Goal: Information Seeking & Learning: Find specific fact

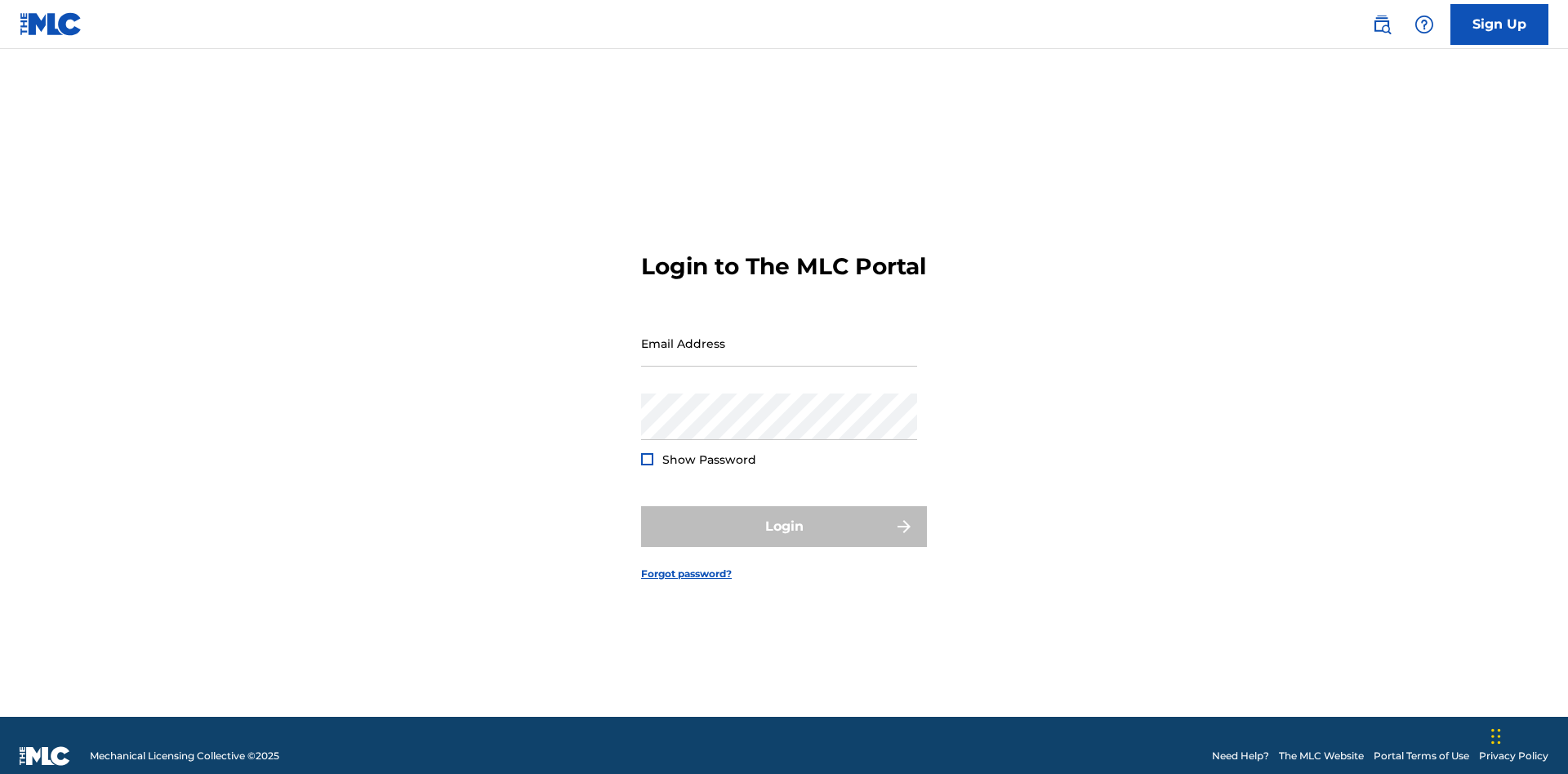
scroll to position [22, 0]
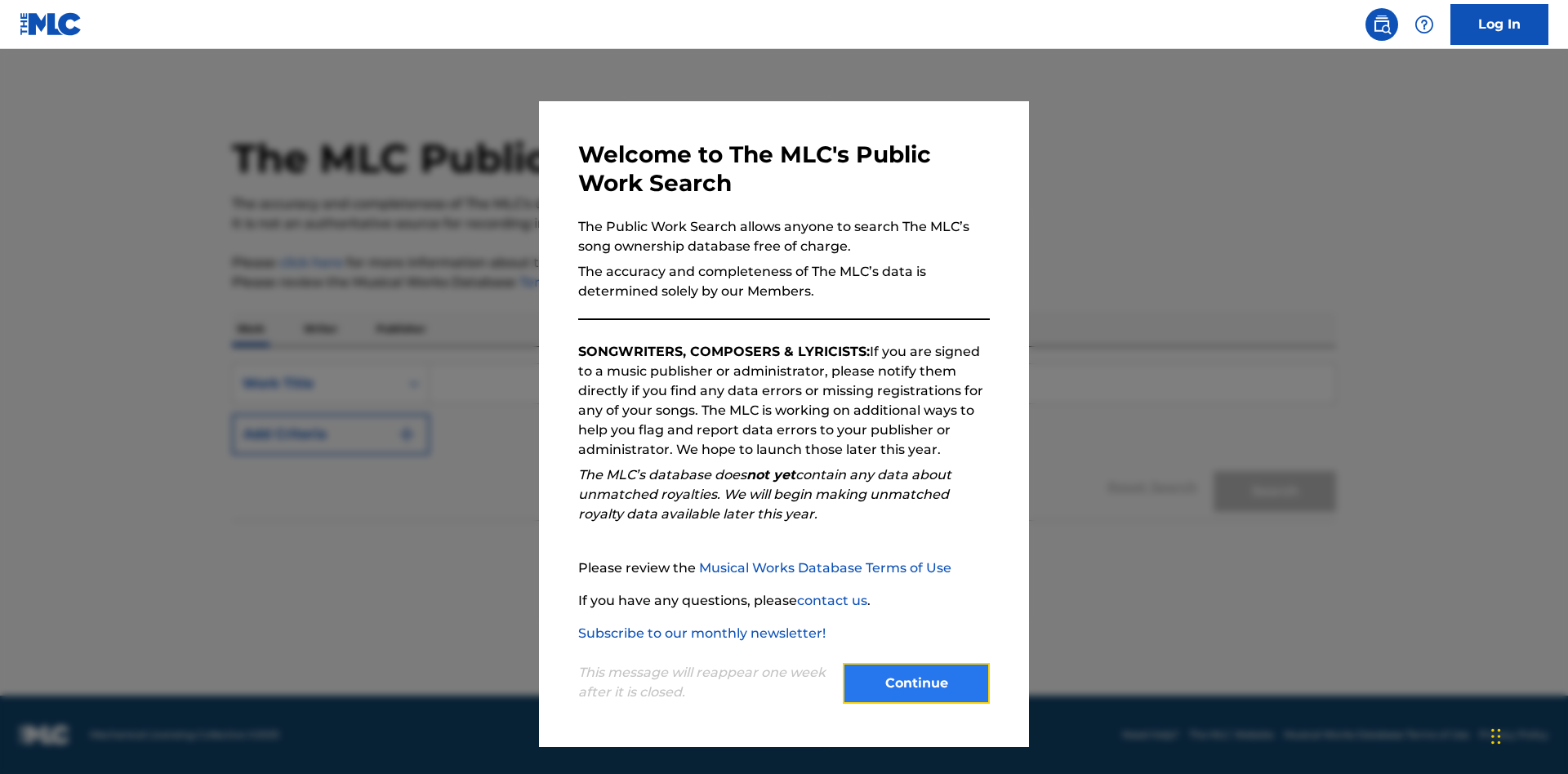
click at [916, 683] on button "Continue" at bounding box center [916, 683] width 147 height 41
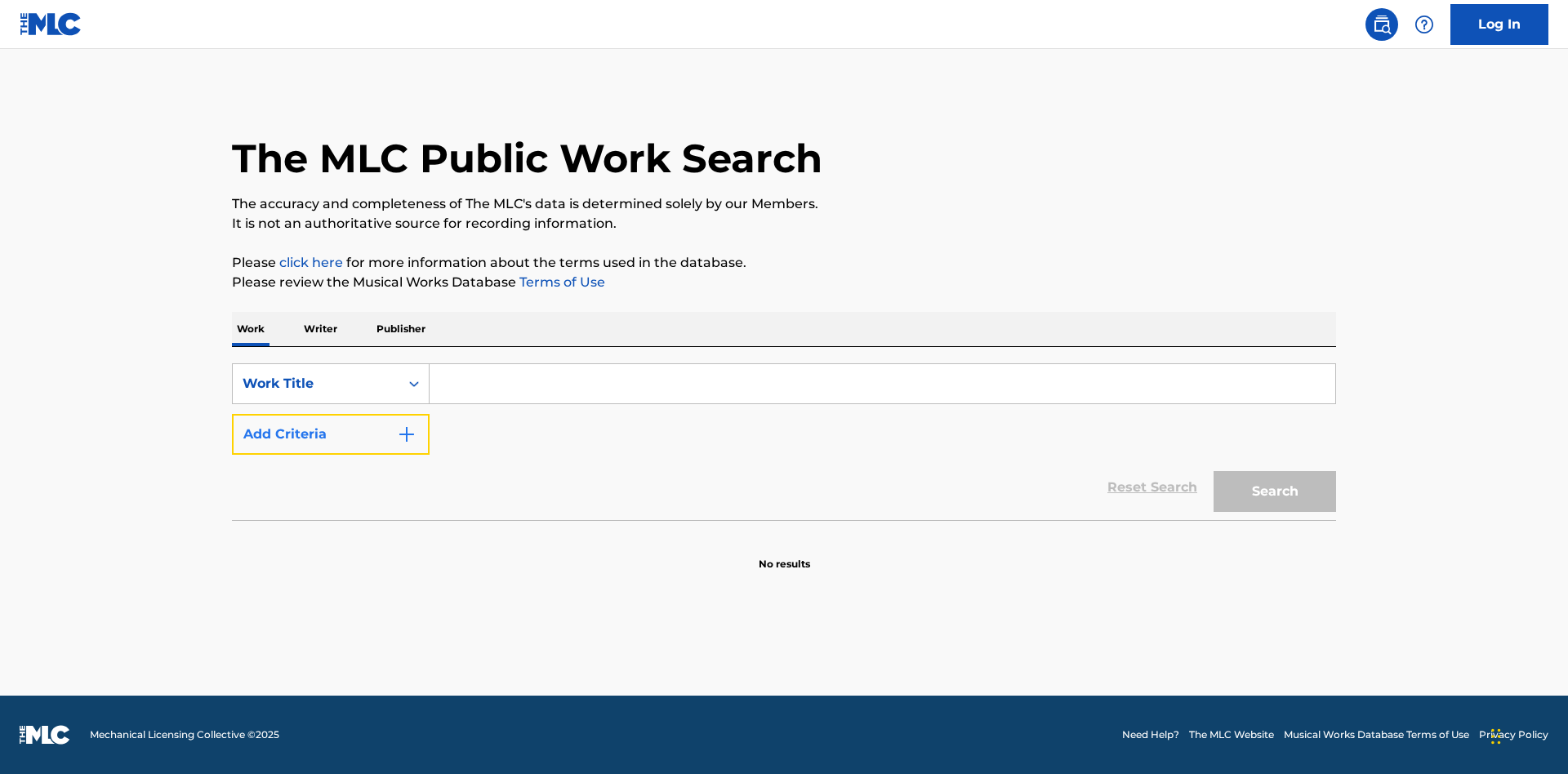
click at [331, 435] on button "Add Criteria" at bounding box center [331, 434] width 198 height 41
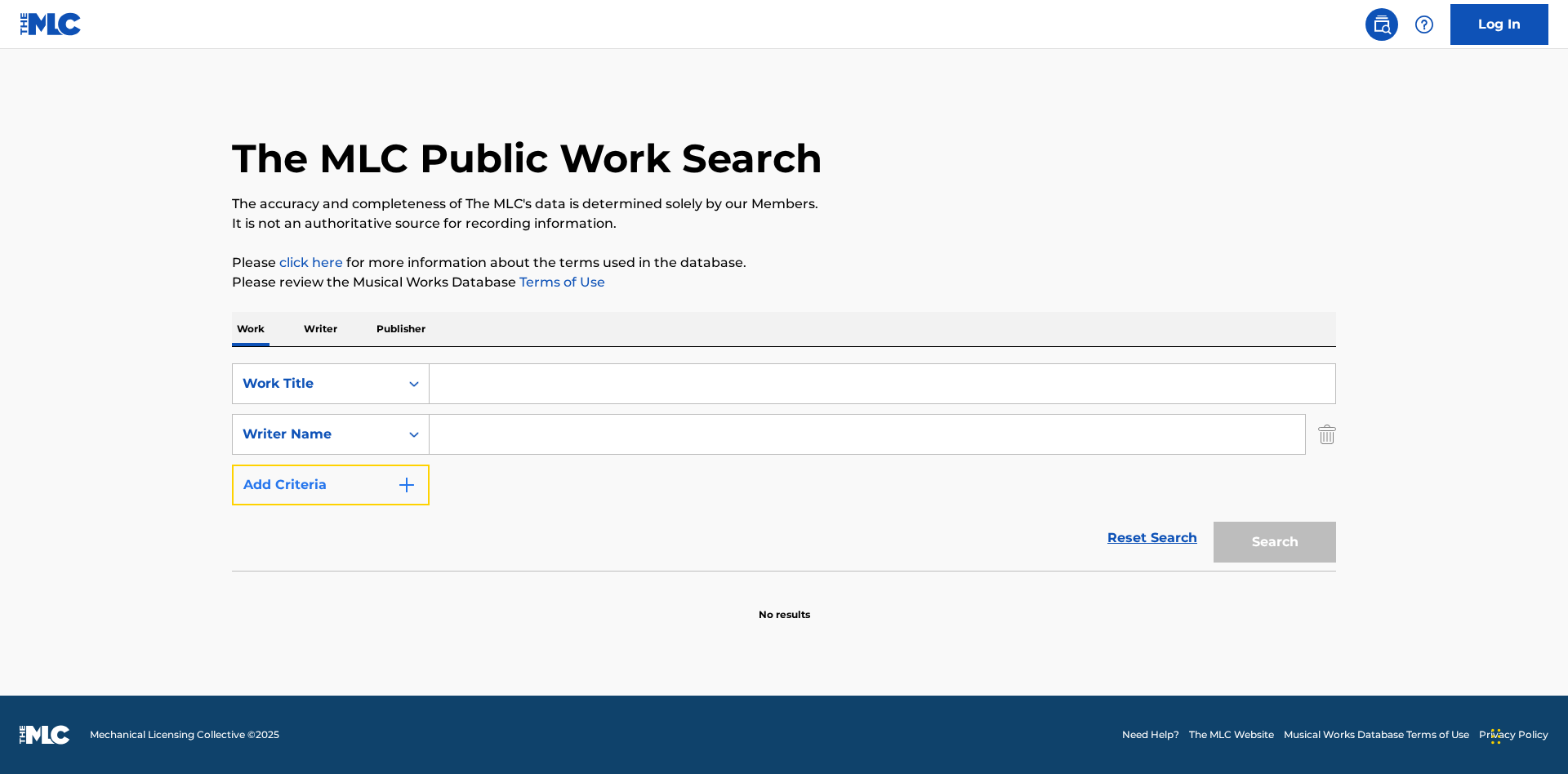
click at [331, 485] on button "Add Criteria" at bounding box center [331, 485] width 198 height 41
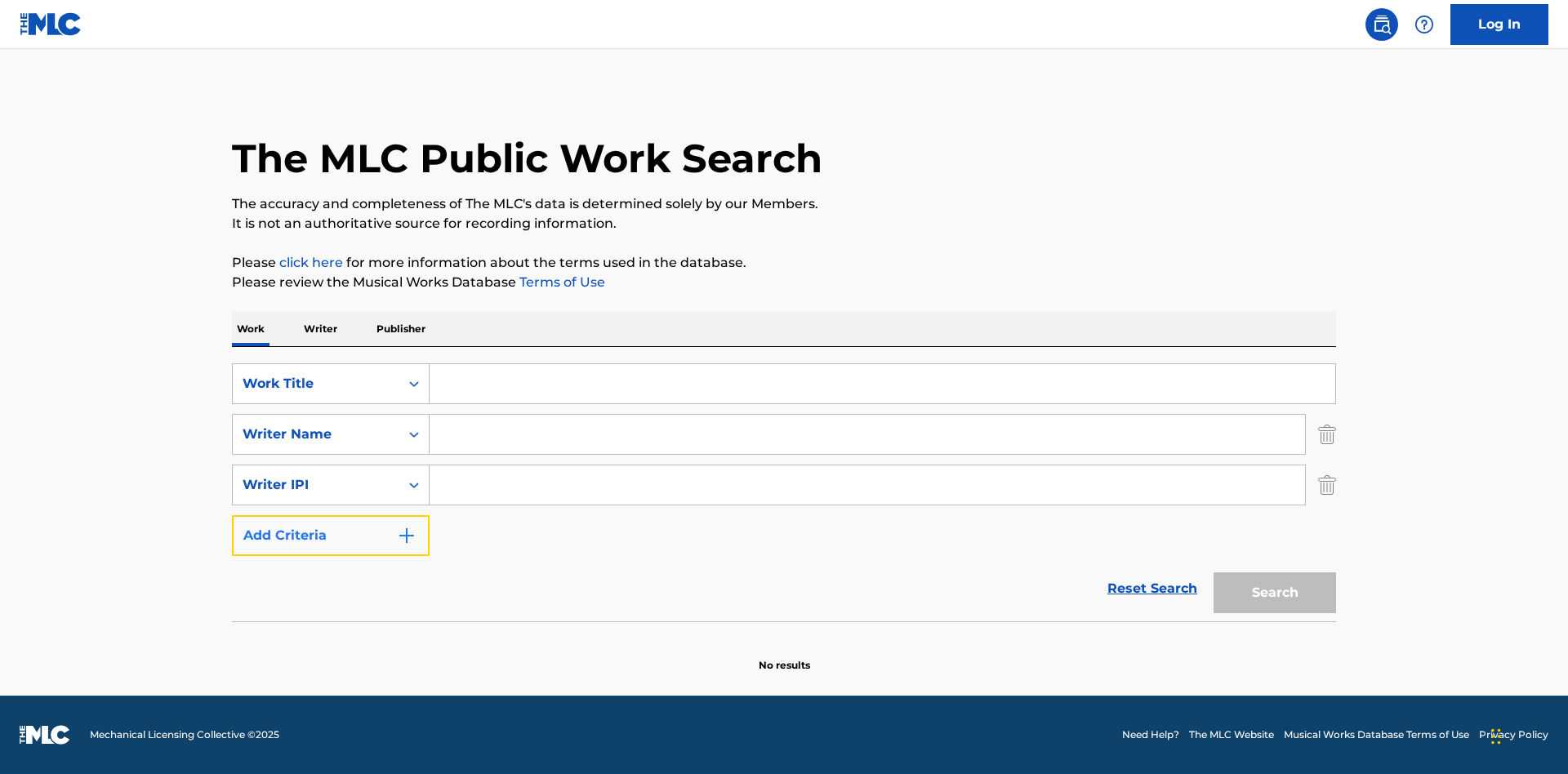
click at [331, 535] on button "Add Criteria" at bounding box center [331, 535] width 198 height 41
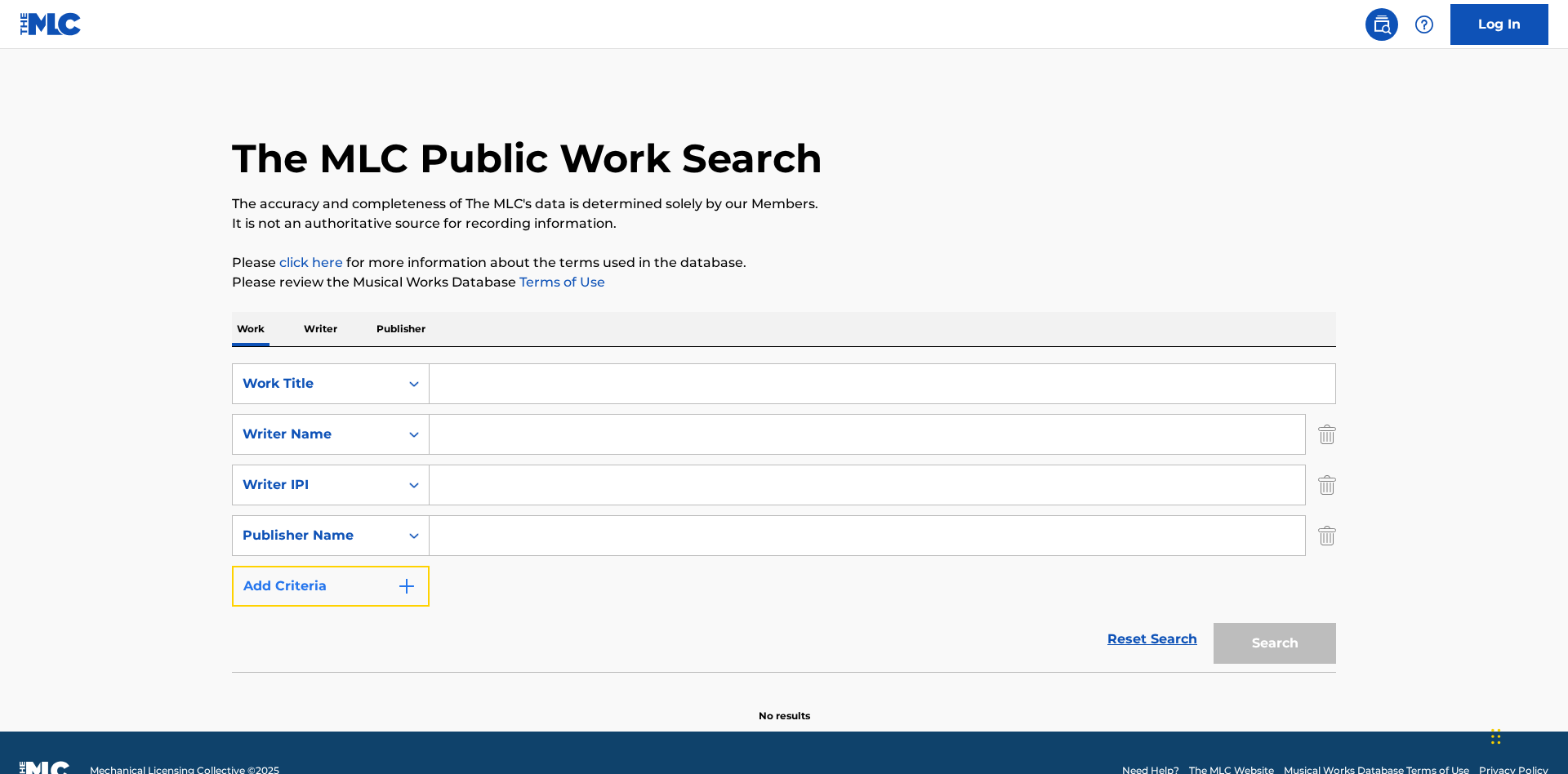
scroll to position [36, 0]
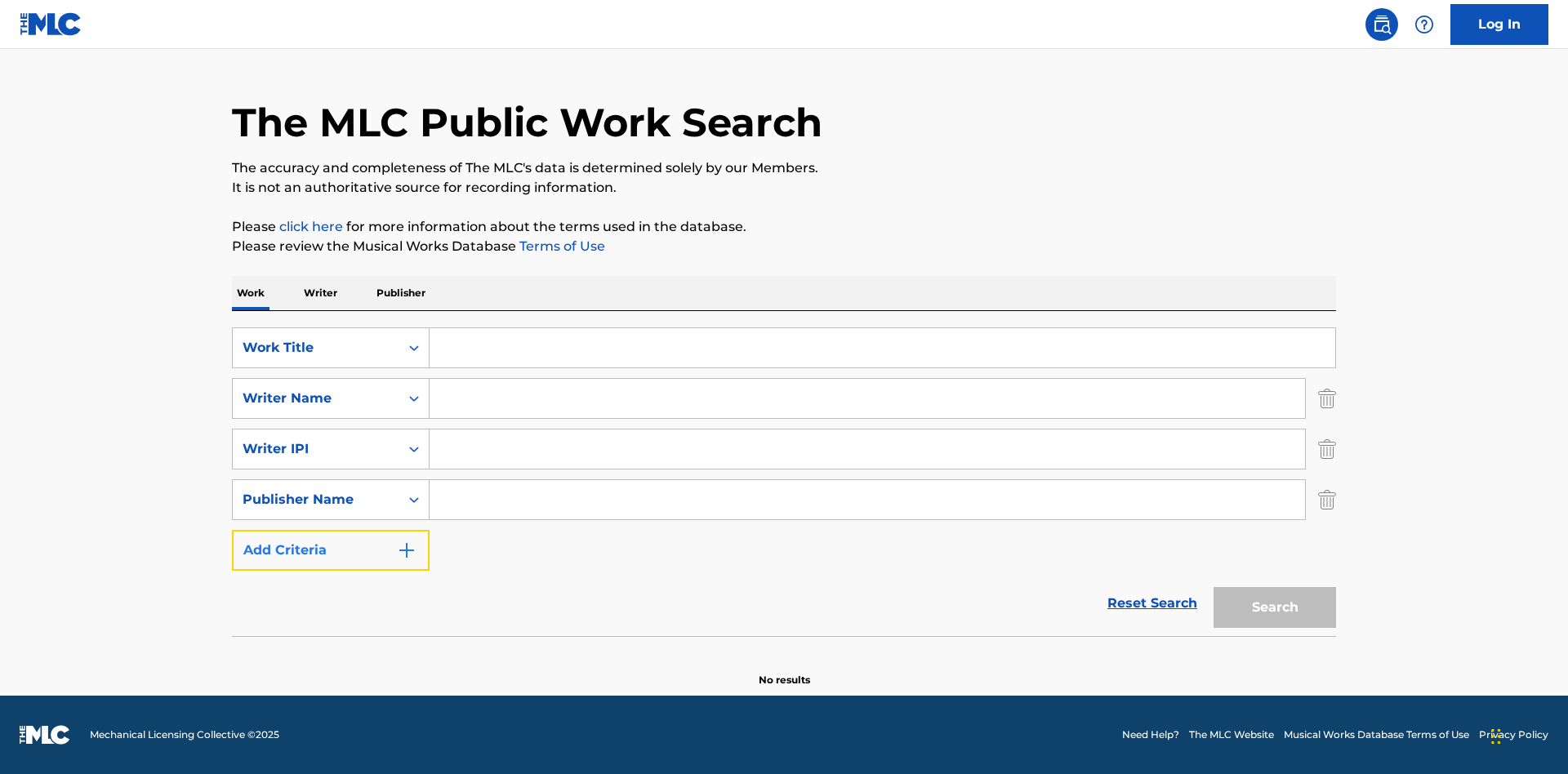
click at [331, 551] on button "Add Criteria" at bounding box center [331, 550] width 198 height 41
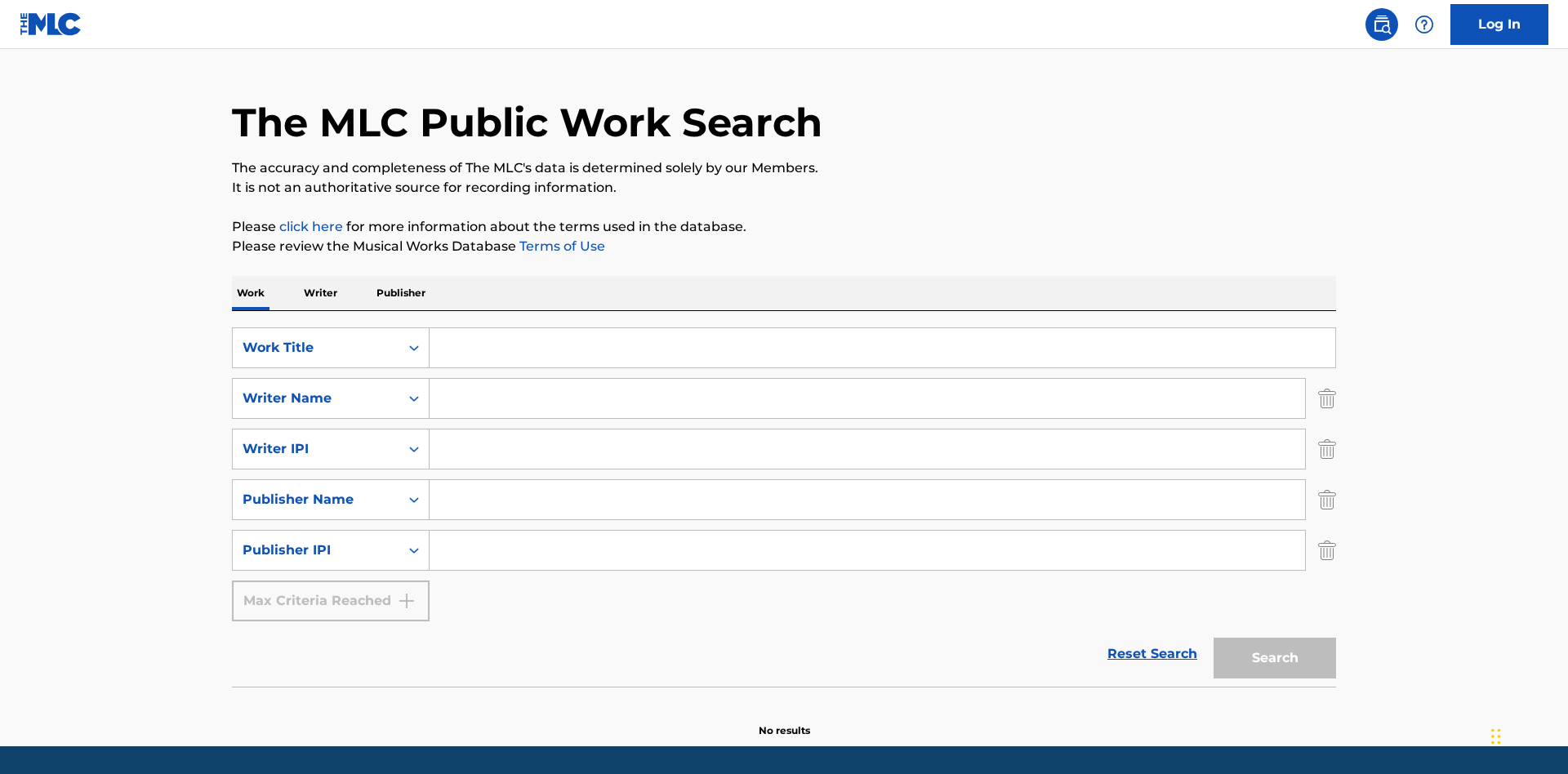
scroll to position [87, 0]
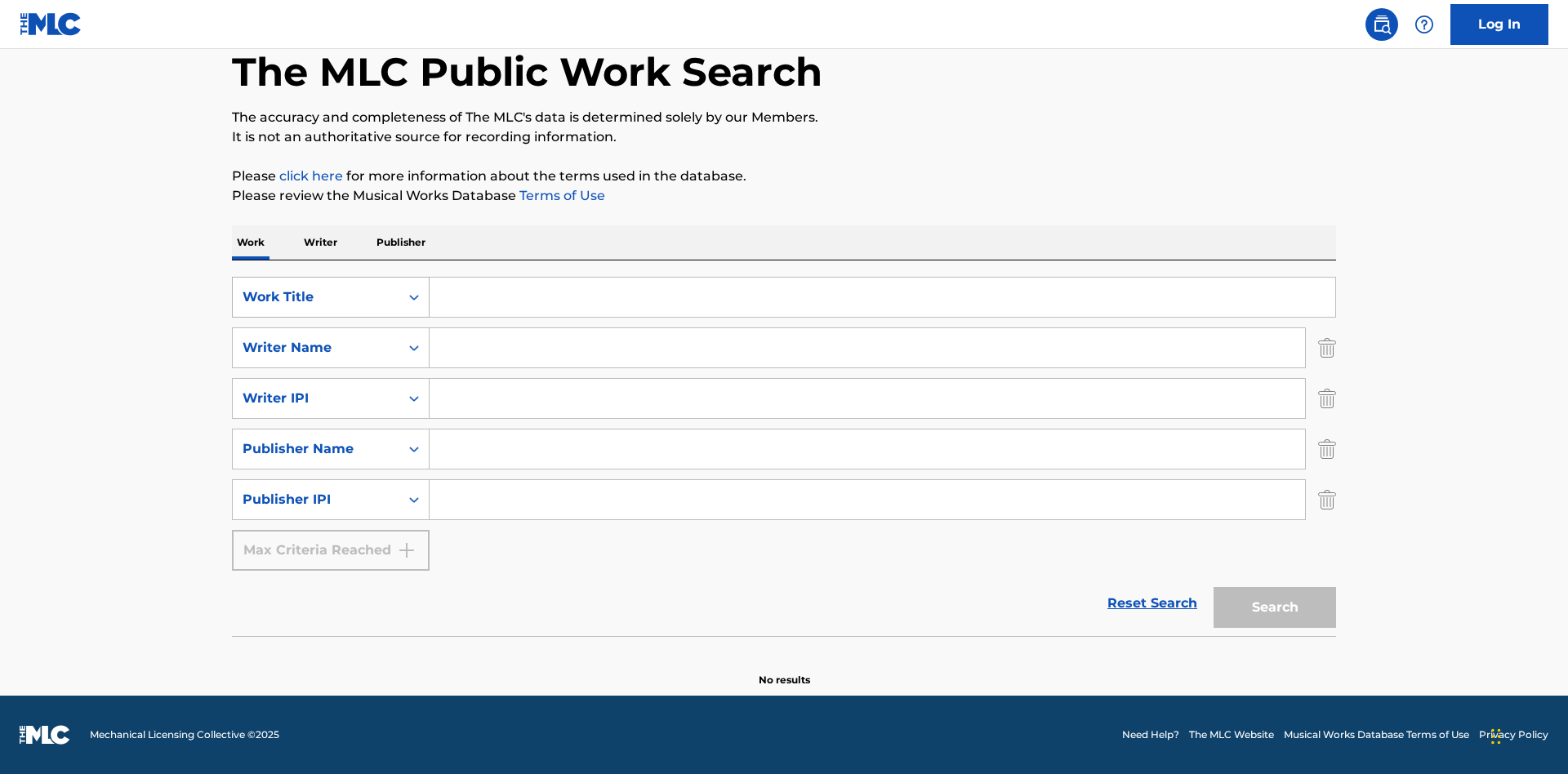
click at [316, 297] on div "Work Title" at bounding box center [316, 297] width 147 height 20
click at [331, 338] on div "ISWC" at bounding box center [331, 338] width 196 height 41
click at [316, 348] on div "Writer Name" at bounding box center [316, 348] width 147 height 20
click at [331, 388] on div "MLC Publisher Number" at bounding box center [331, 388] width 196 height 41
click at [316, 399] on div "Writer IPI" at bounding box center [316, 398] width 147 height 20
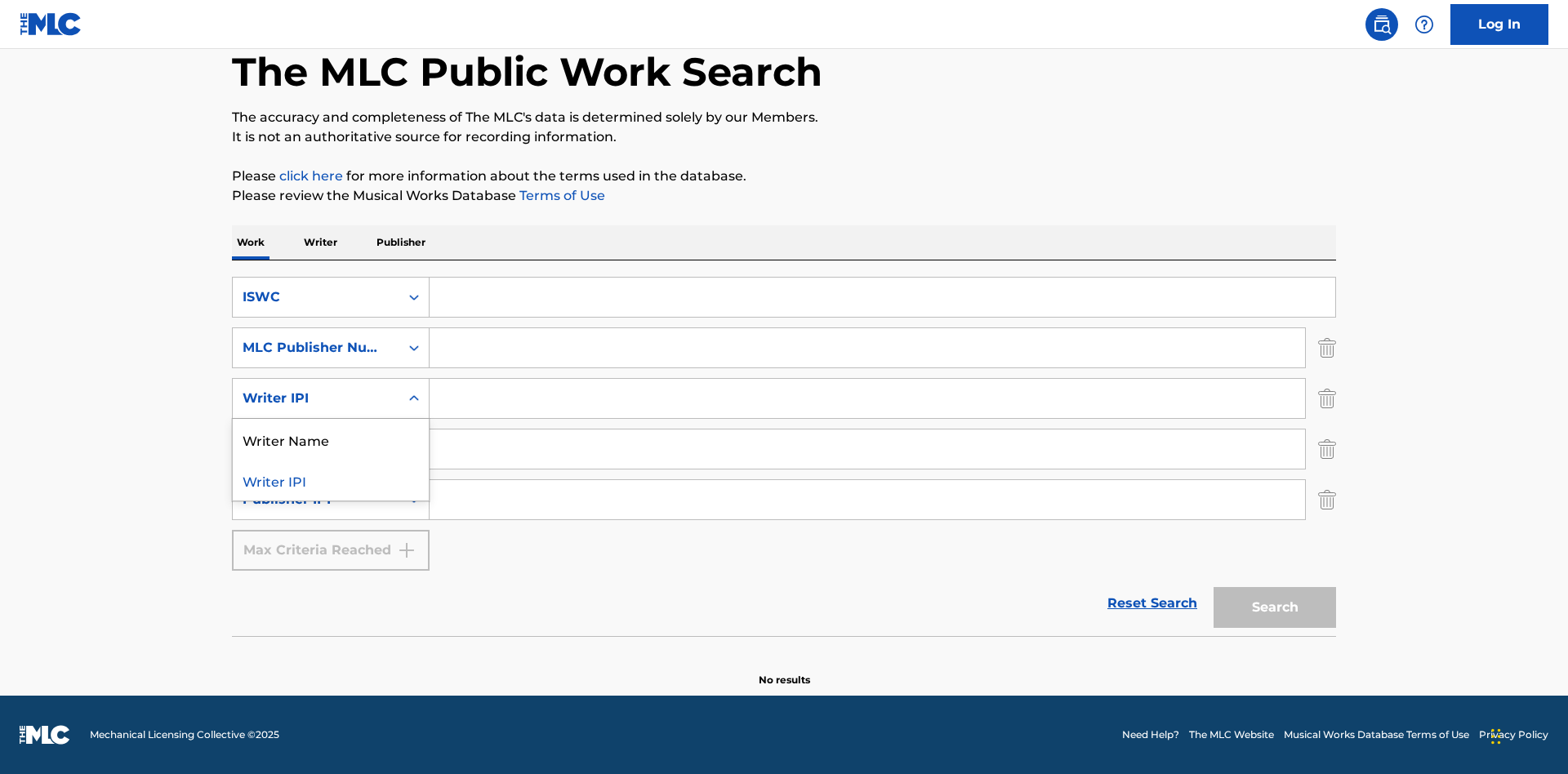
click at [331, 439] on div "Writer Name" at bounding box center [331, 438] width 196 height 41
click at [316, 449] on div "Publisher Name" at bounding box center [316, 449] width 147 height 20
click at [331, 490] on div "Writer IPI" at bounding box center [331, 489] width 196 height 41
click at [316, 500] on div "Publisher IPI" at bounding box center [316, 500] width 147 height 20
click at [331, 540] on div "Publisher Name" at bounding box center [331, 540] width 196 height 41
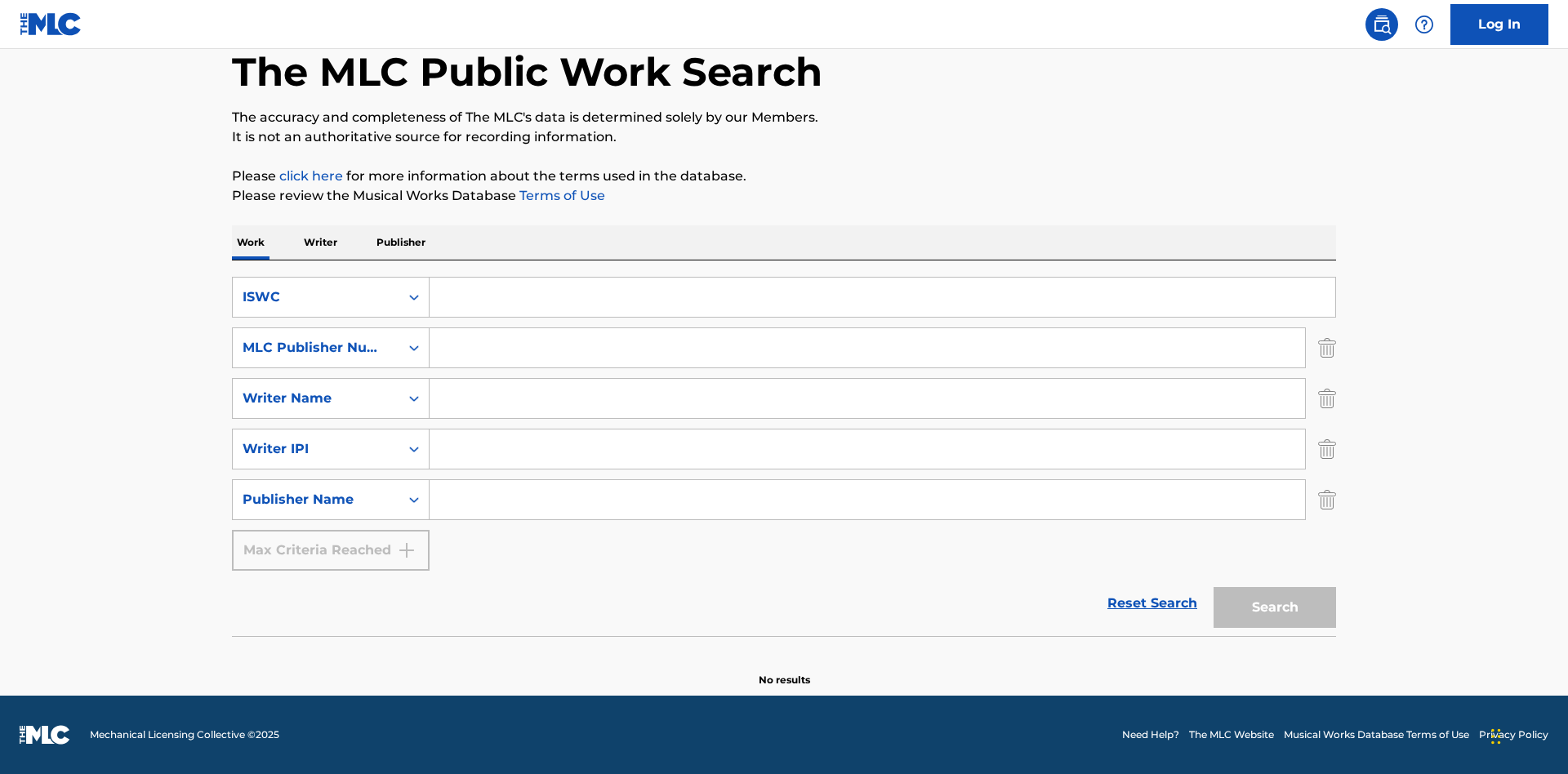
click at [882, 297] on input "Search Form" at bounding box center [883, 297] width 905 height 40
type input "T-917.105.8"
click at [867, 348] on input "Search Form" at bounding box center [867, 348] width 875 height 40
type input "P06967"
click at [867, 399] on input "Search Form" at bounding box center [867, 399] width 875 height 40
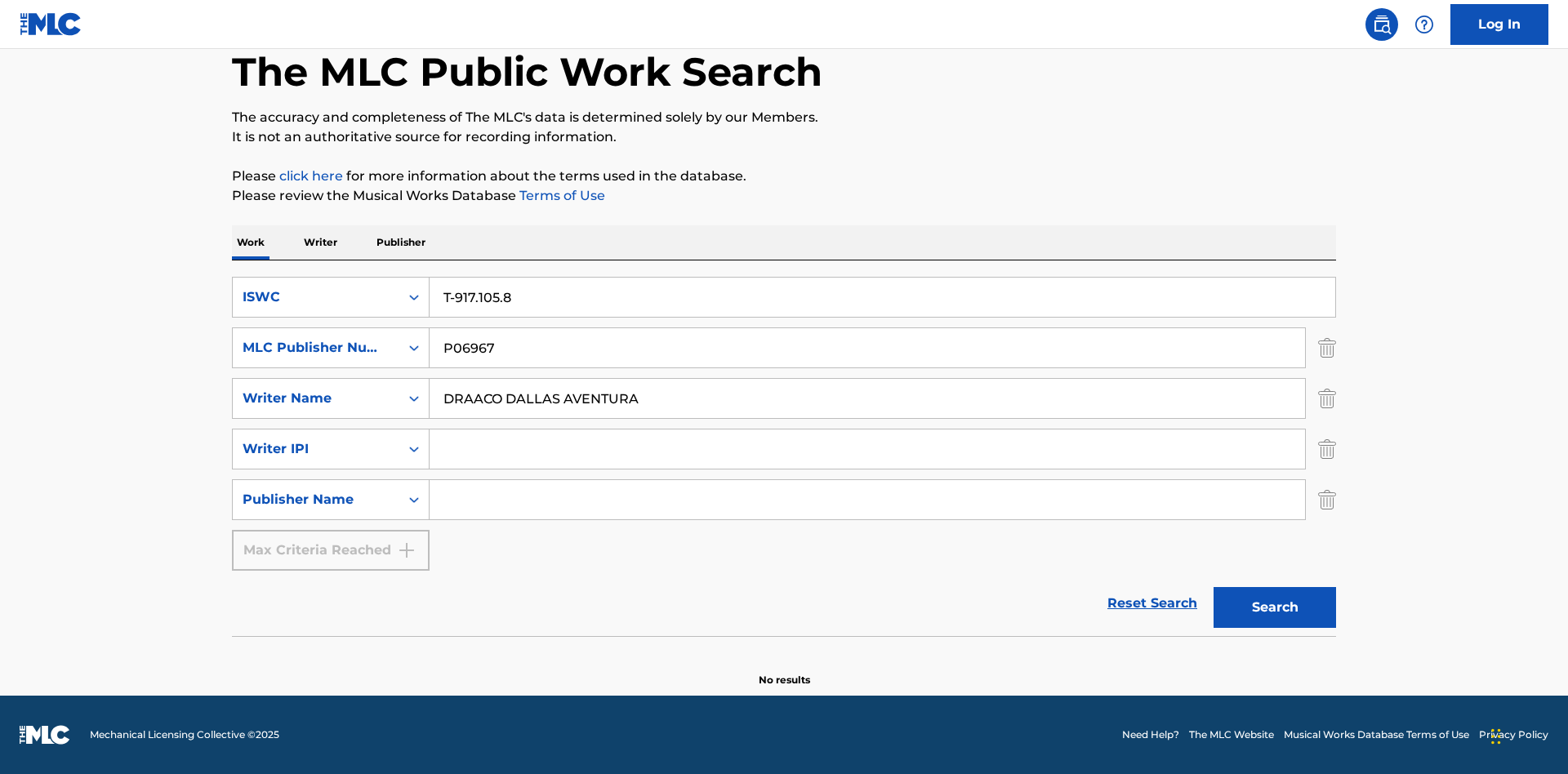
type input "DRAACO DALLAS AVENTURA"
click at [867, 449] on input "Search Form" at bounding box center [867, 450] width 875 height 40
type input "00766422818"
click at [867, 500] on input "Search Form" at bounding box center [867, 500] width 875 height 40
type input "DRAACO AVENTURA PUB DESIGNEE"
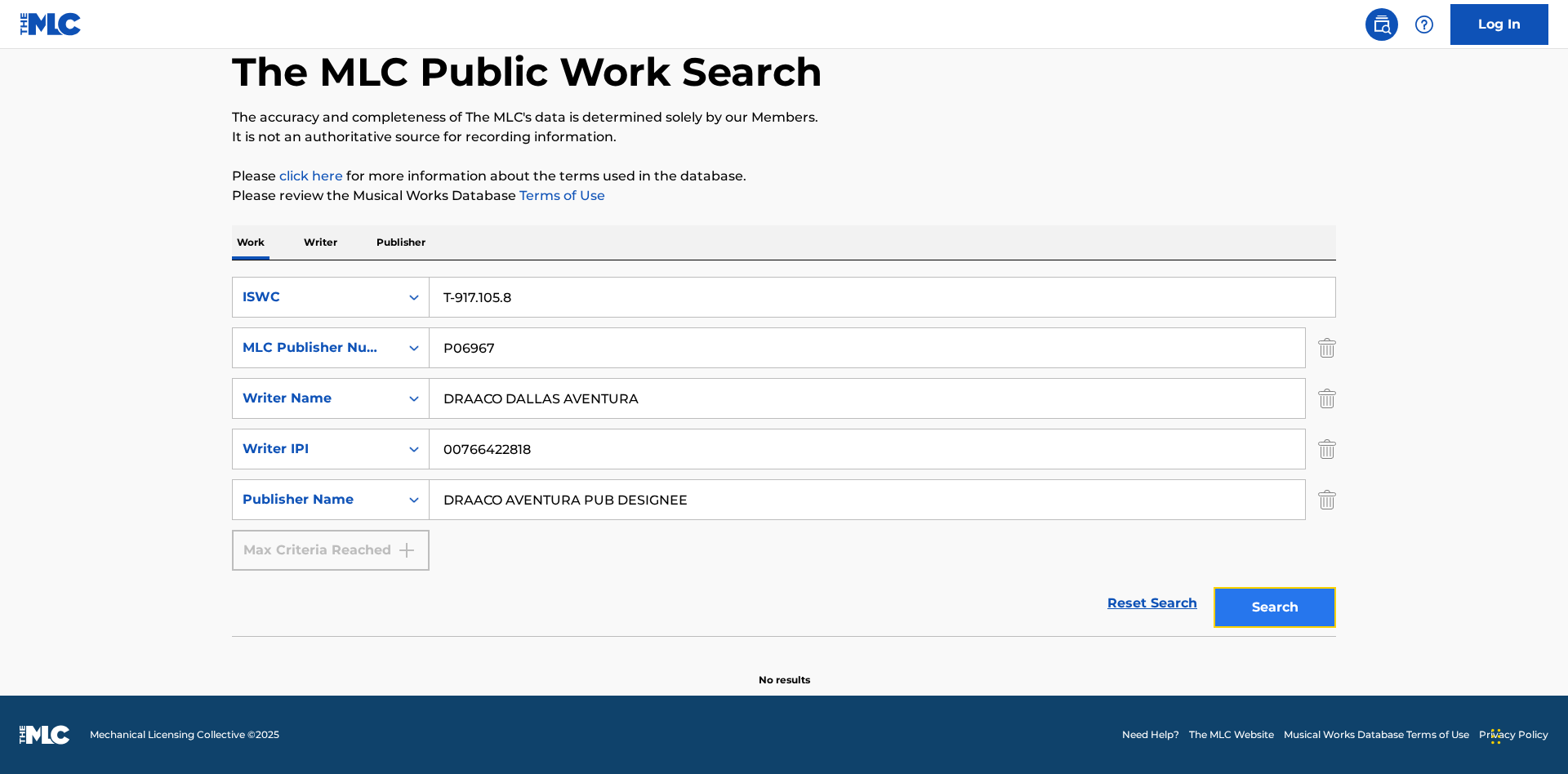
click at [1275, 607] on button "Search" at bounding box center [1275, 607] width 123 height 41
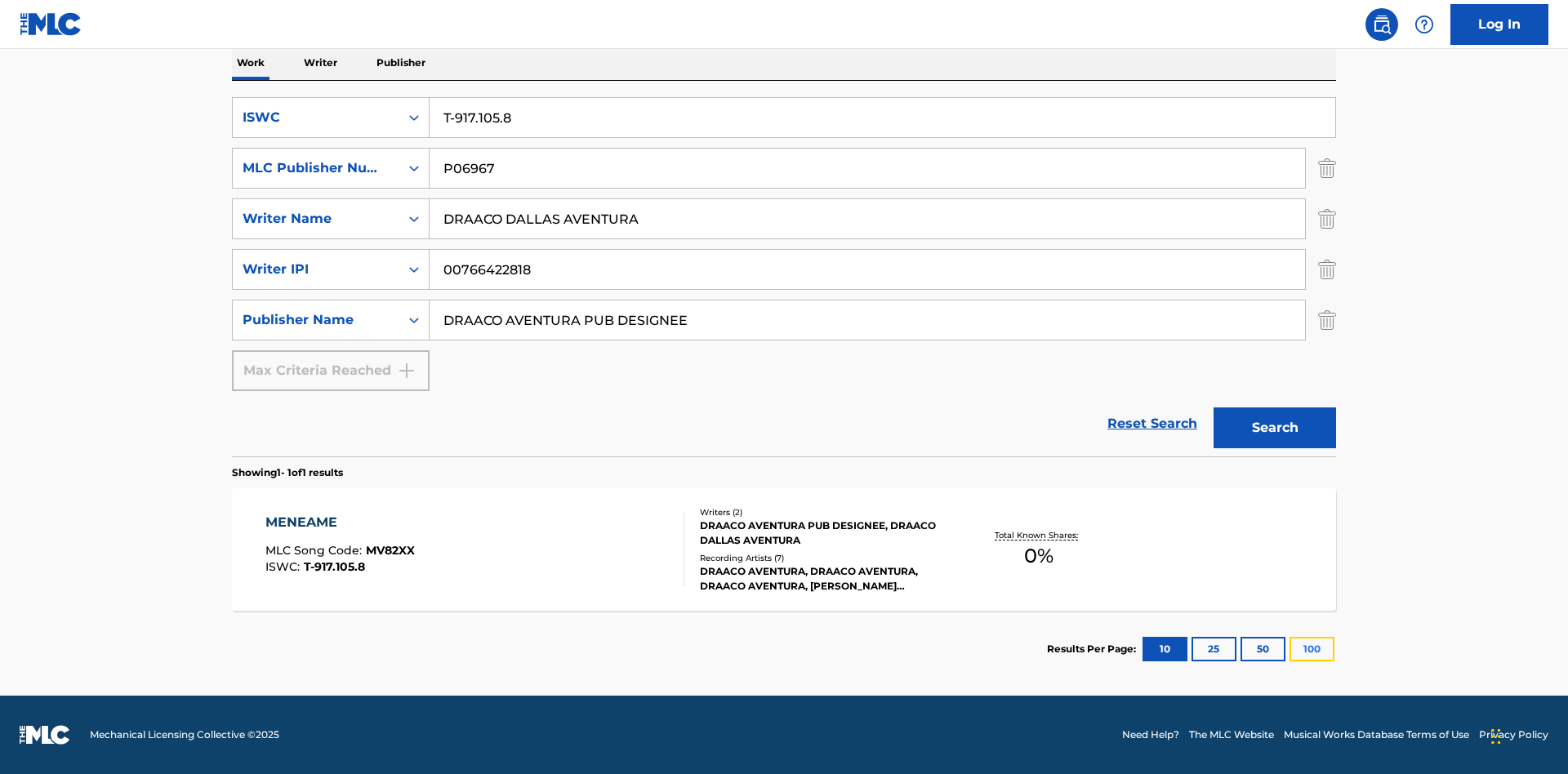
click at [1289, 649] on button "100" at bounding box center [1312, 649] width 45 height 25
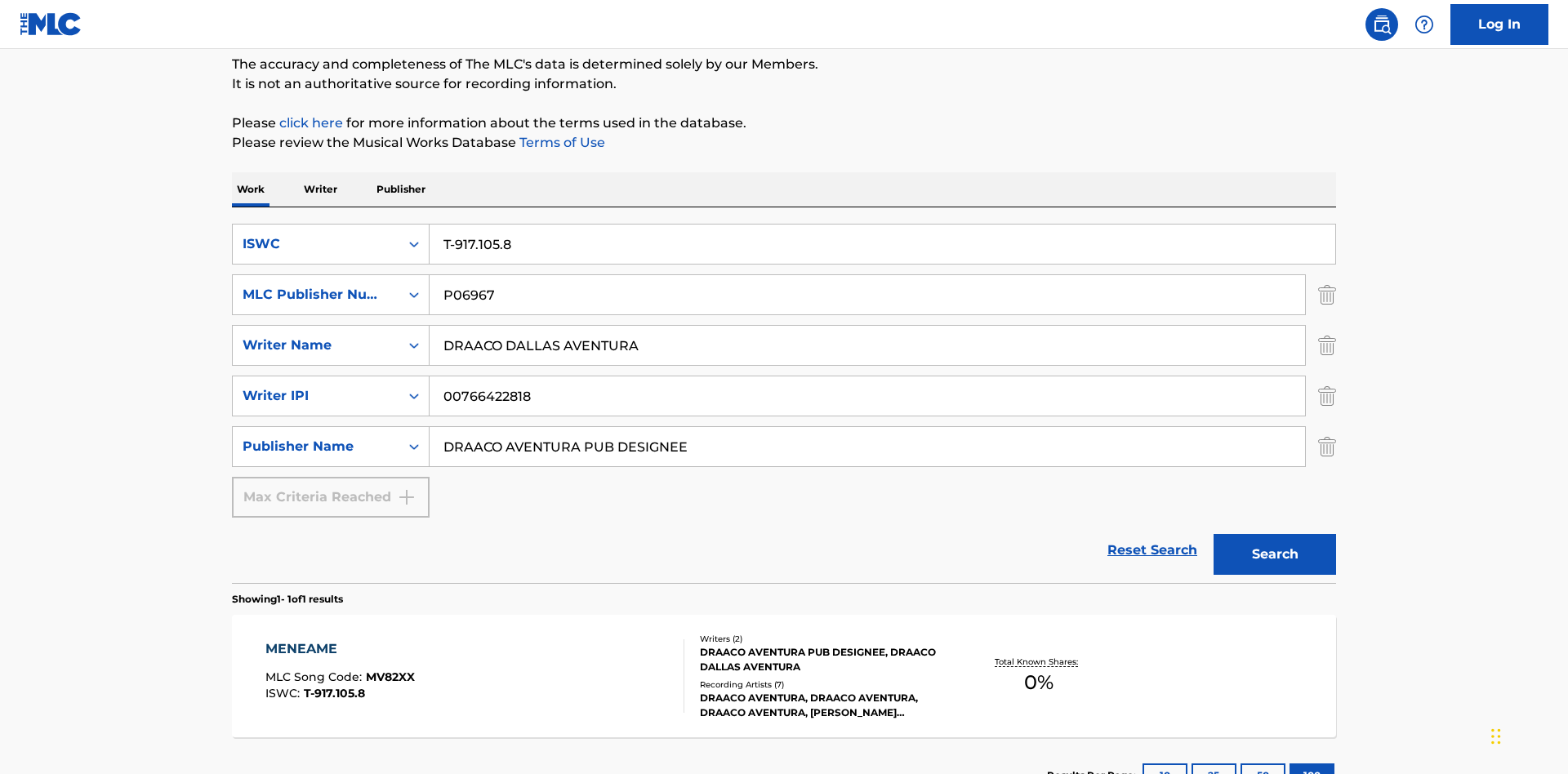
scroll to position [266, 0]
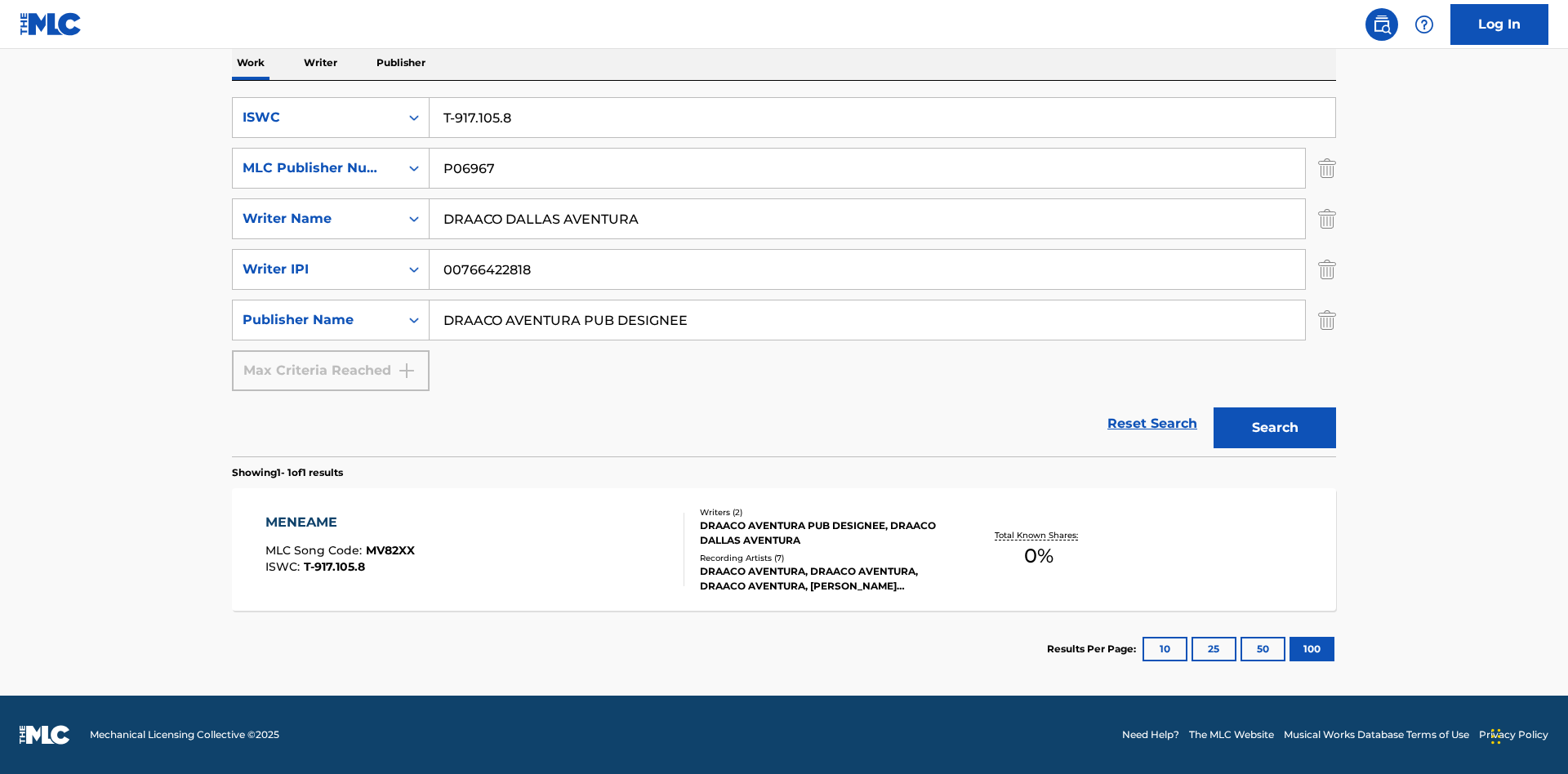
click at [338, 522] on div "MENEAME" at bounding box center [339, 522] width 149 height 20
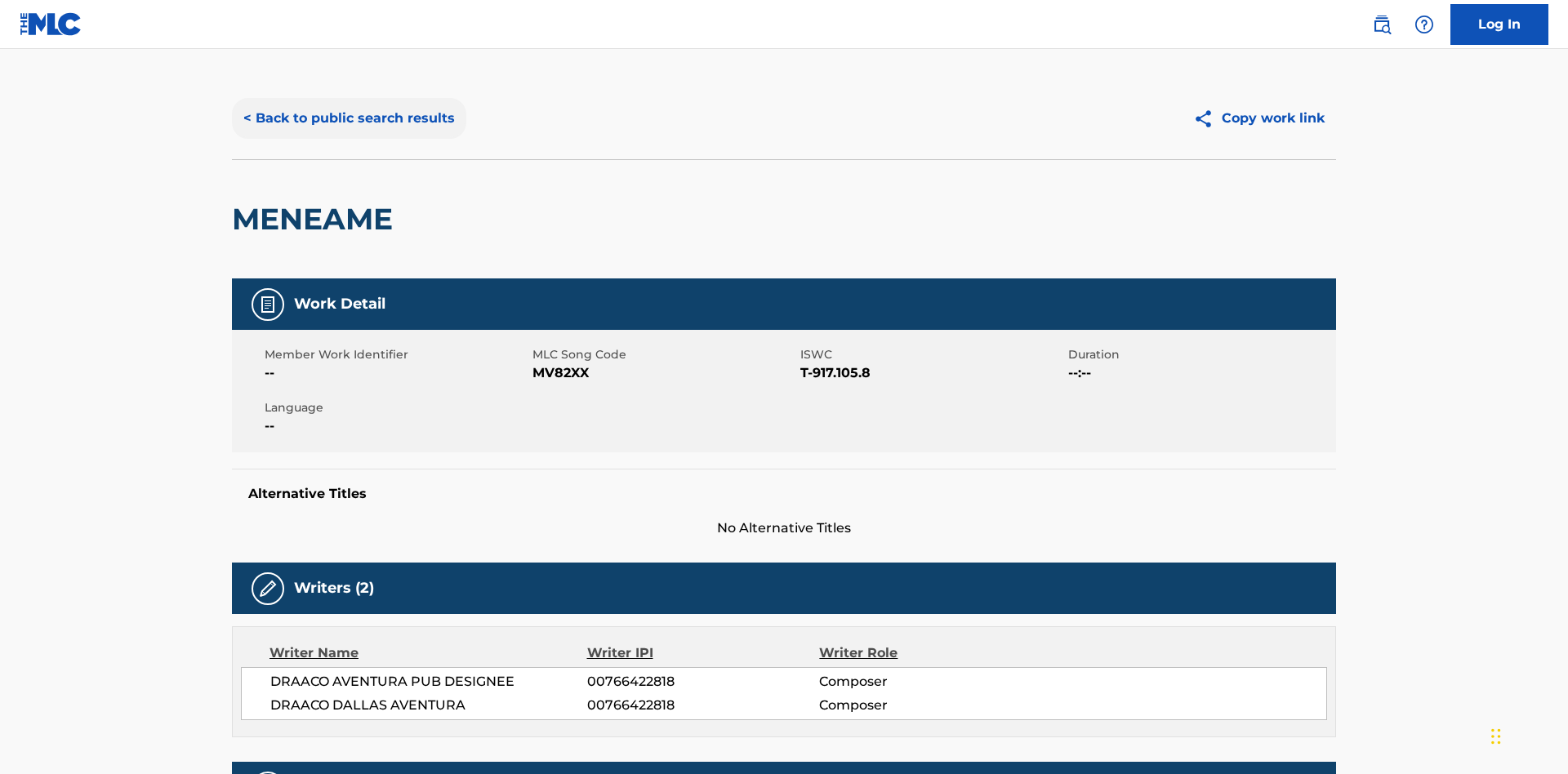
click at [347, 119] on button "< Back to public search results" at bounding box center [349, 118] width 235 height 41
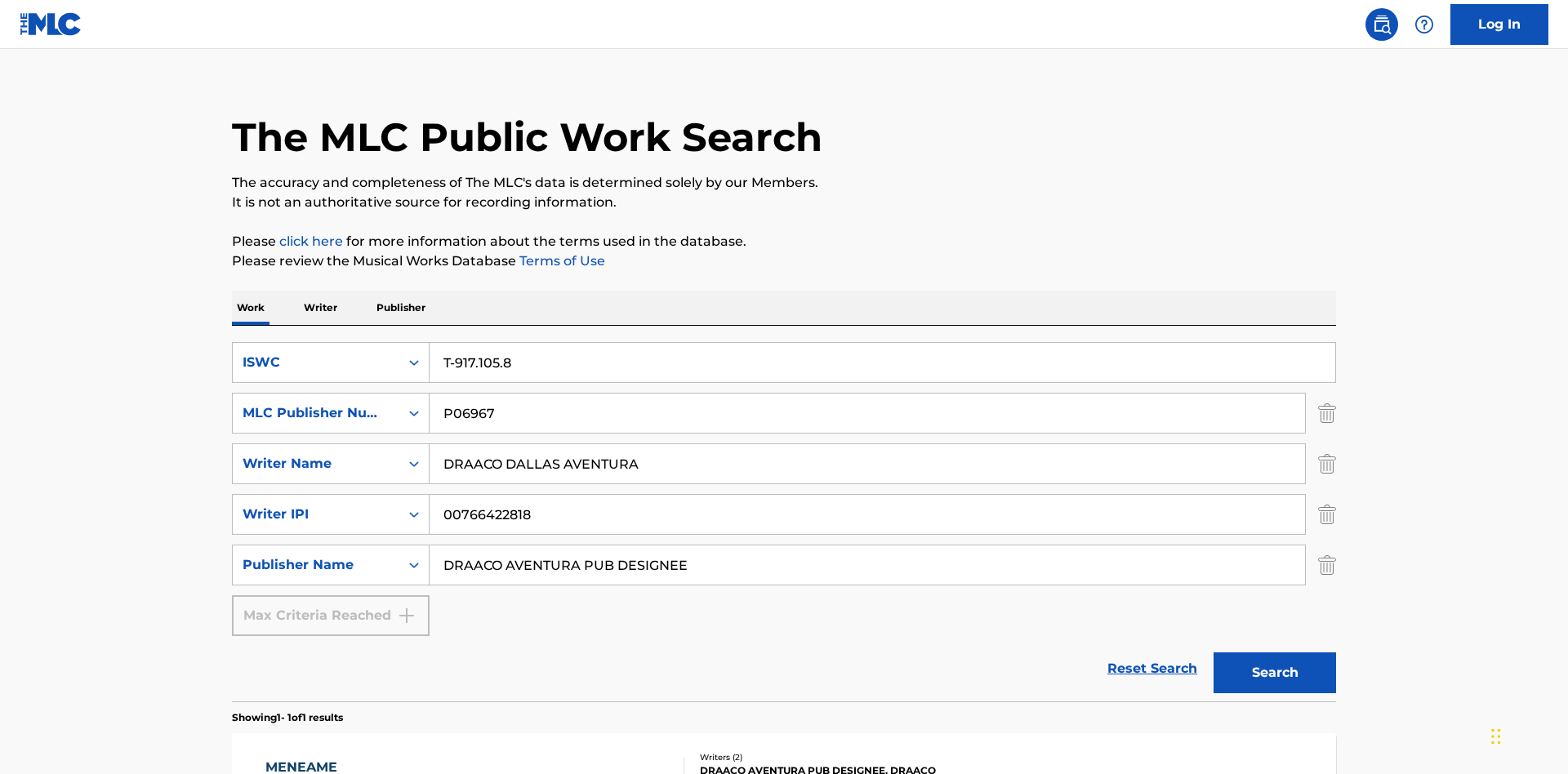
scroll to position [266, 0]
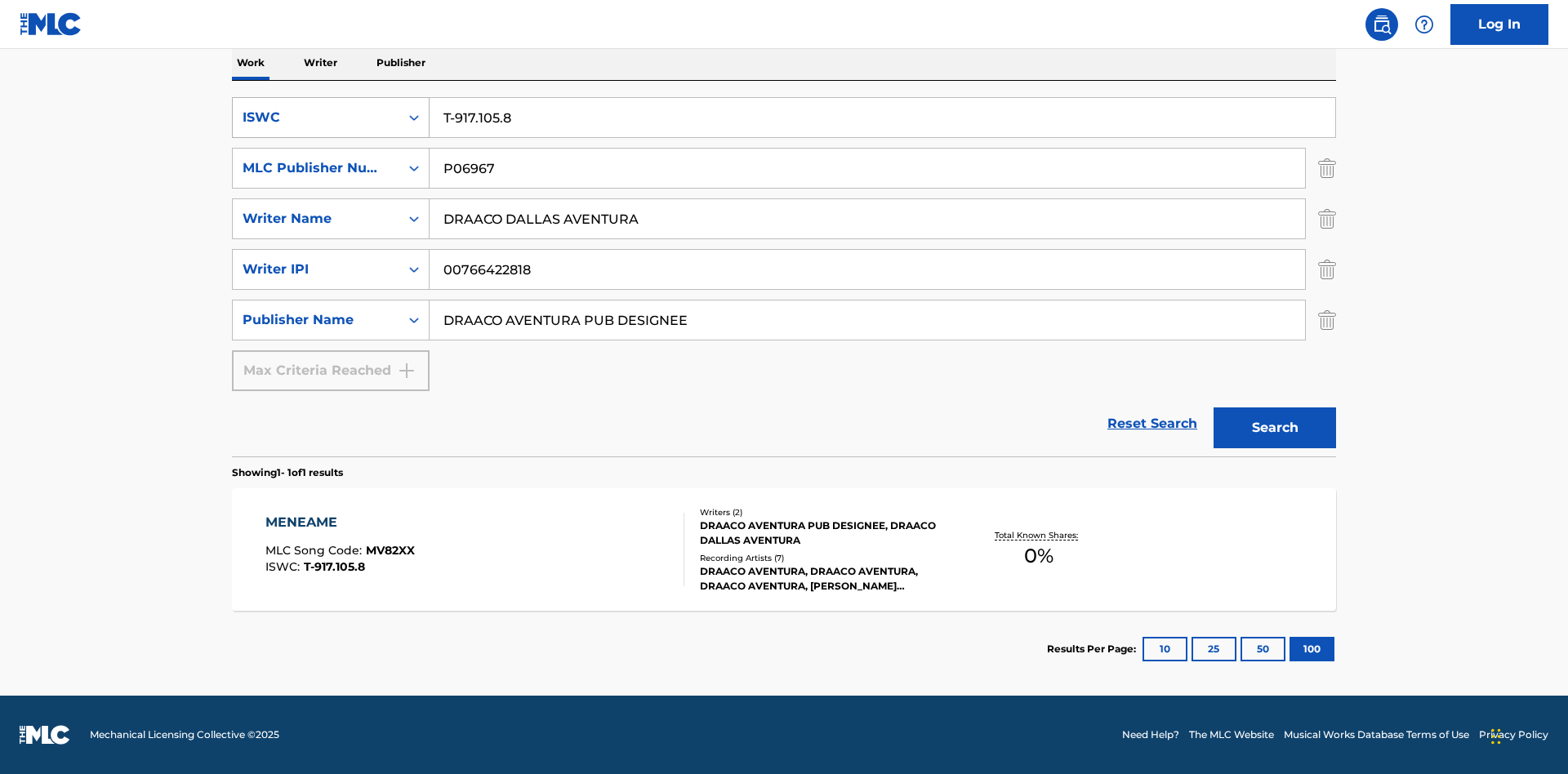
click at [316, 118] on div "ISWC" at bounding box center [316, 117] width 147 height 20
click at [331, 199] on div "MLC Song Code" at bounding box center [331, 199] width 196 height 41
click at [316, 168] on div "MLC Publisher Number" at bounding box center [316, 168] width 147 height 20
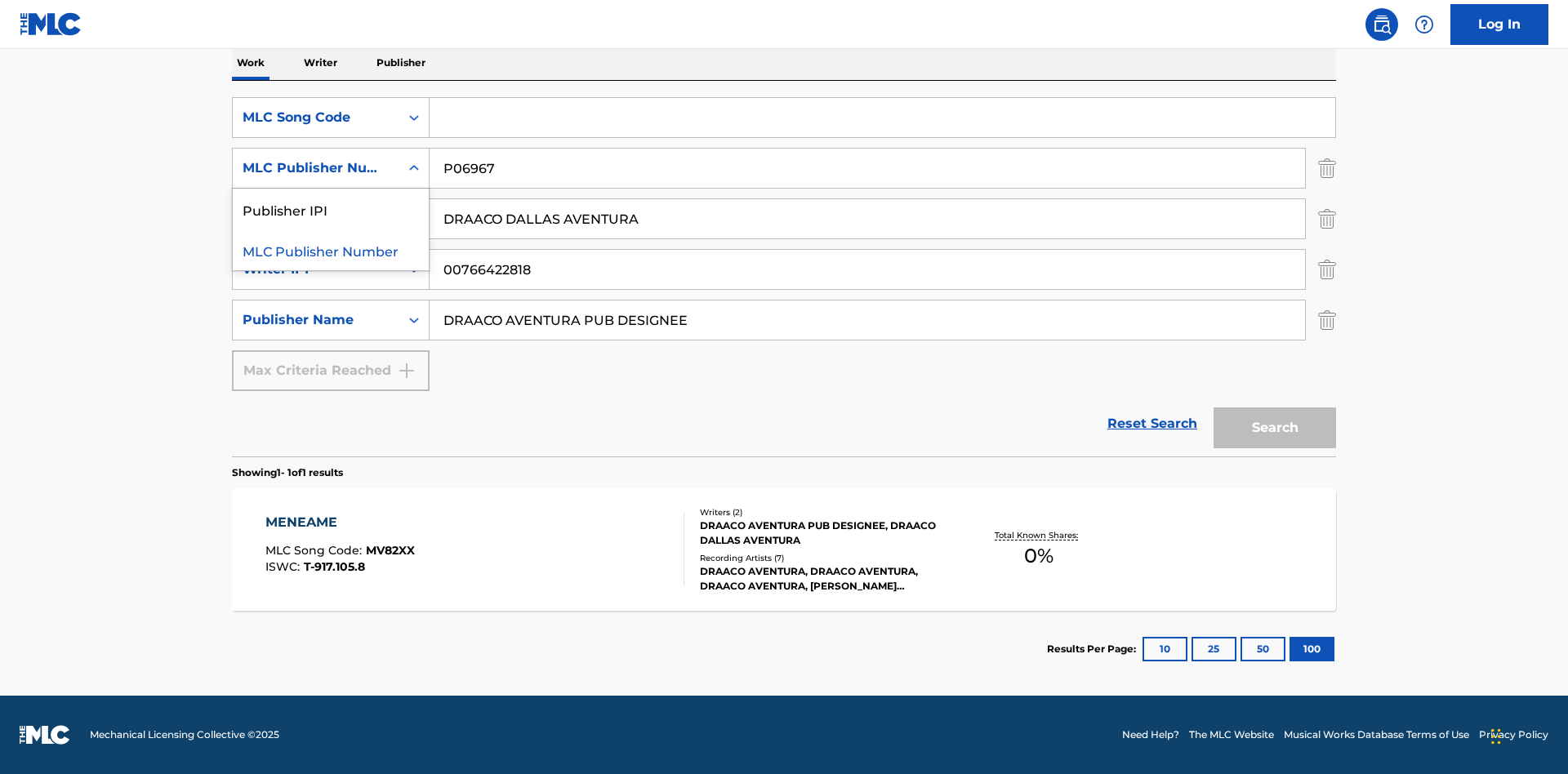
click at [331, 209] on div "Publisher IPI" at bounding box center [331, 208] width 196 height 41
click at [882, 118] on input "Search Form" at bounding box center [883, 118] width 905 height 40
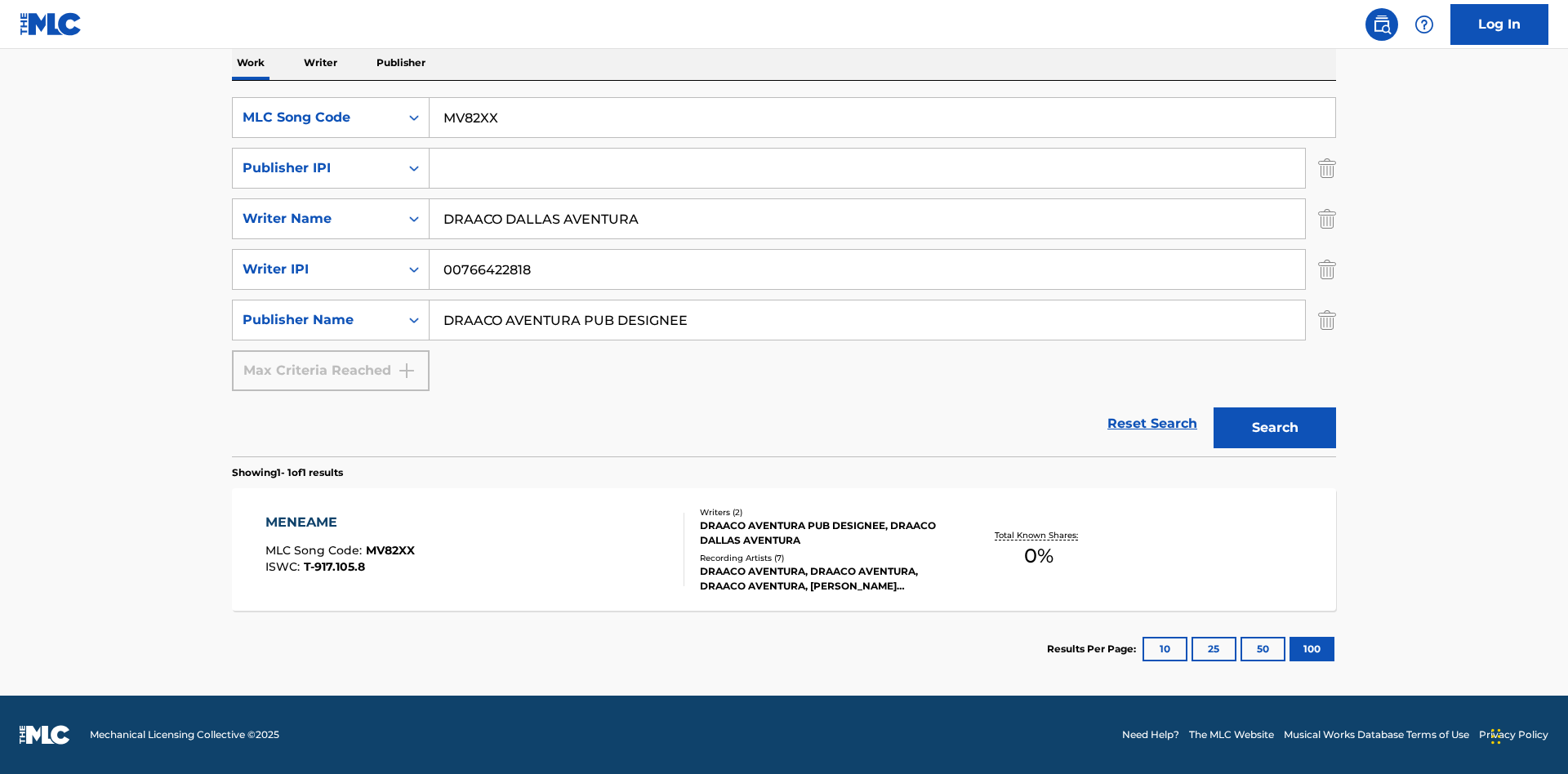
type input "MV82XX"
click at [867, 168] on input "Search Form" at bounding box center [867, 169] width 875 height 40
type input "00766422818"
click at [1275, 428] on button "Search" at bounding box center [1275, 427] width 123 height 41
click at [338, 522] on div "MENEAME" at bounding box center [339, 522] width 149 height 20
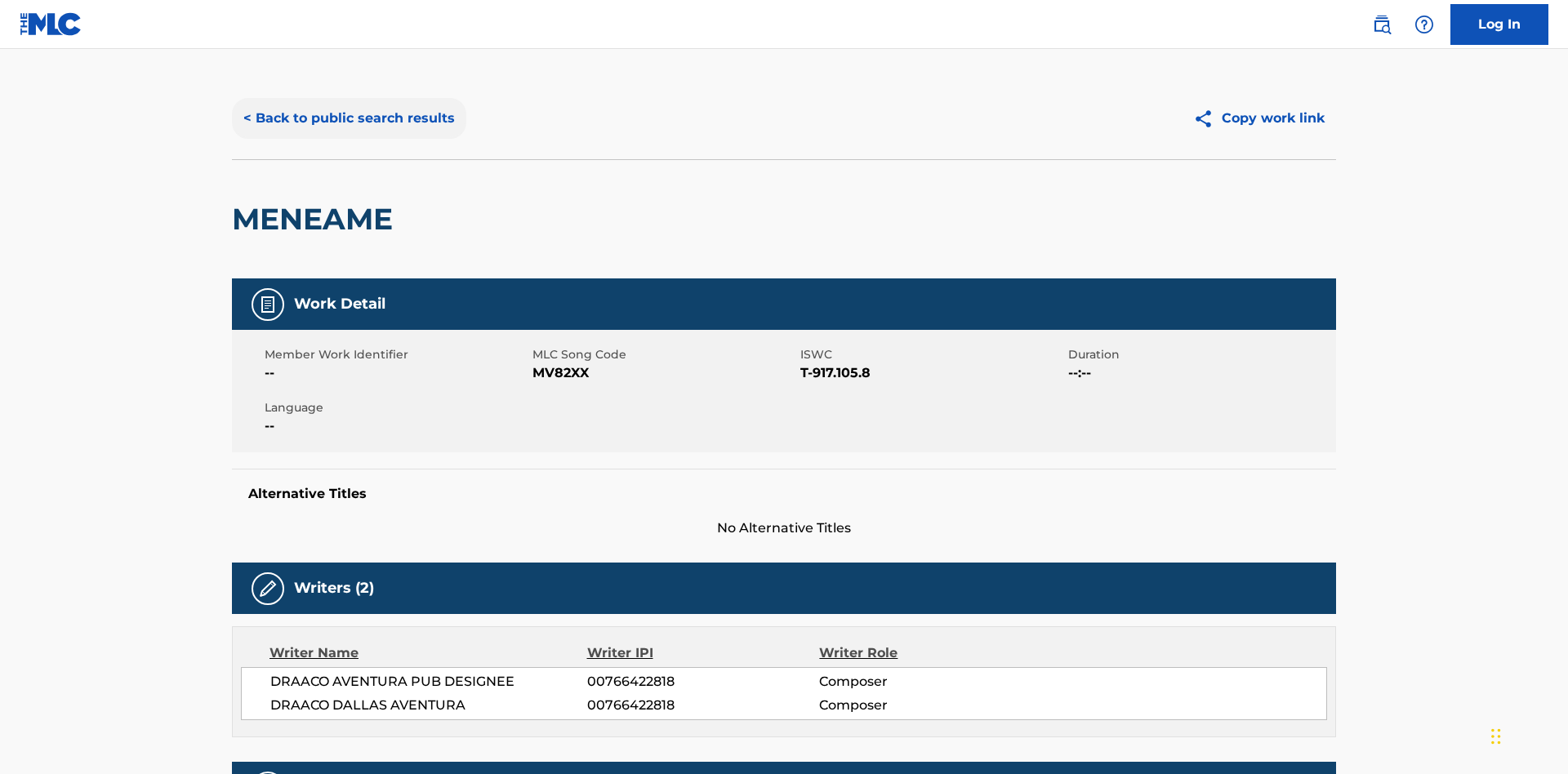
click at [347, 119] on button "< Back to public search results" at bounding box center [349, 118] width 235 height 41
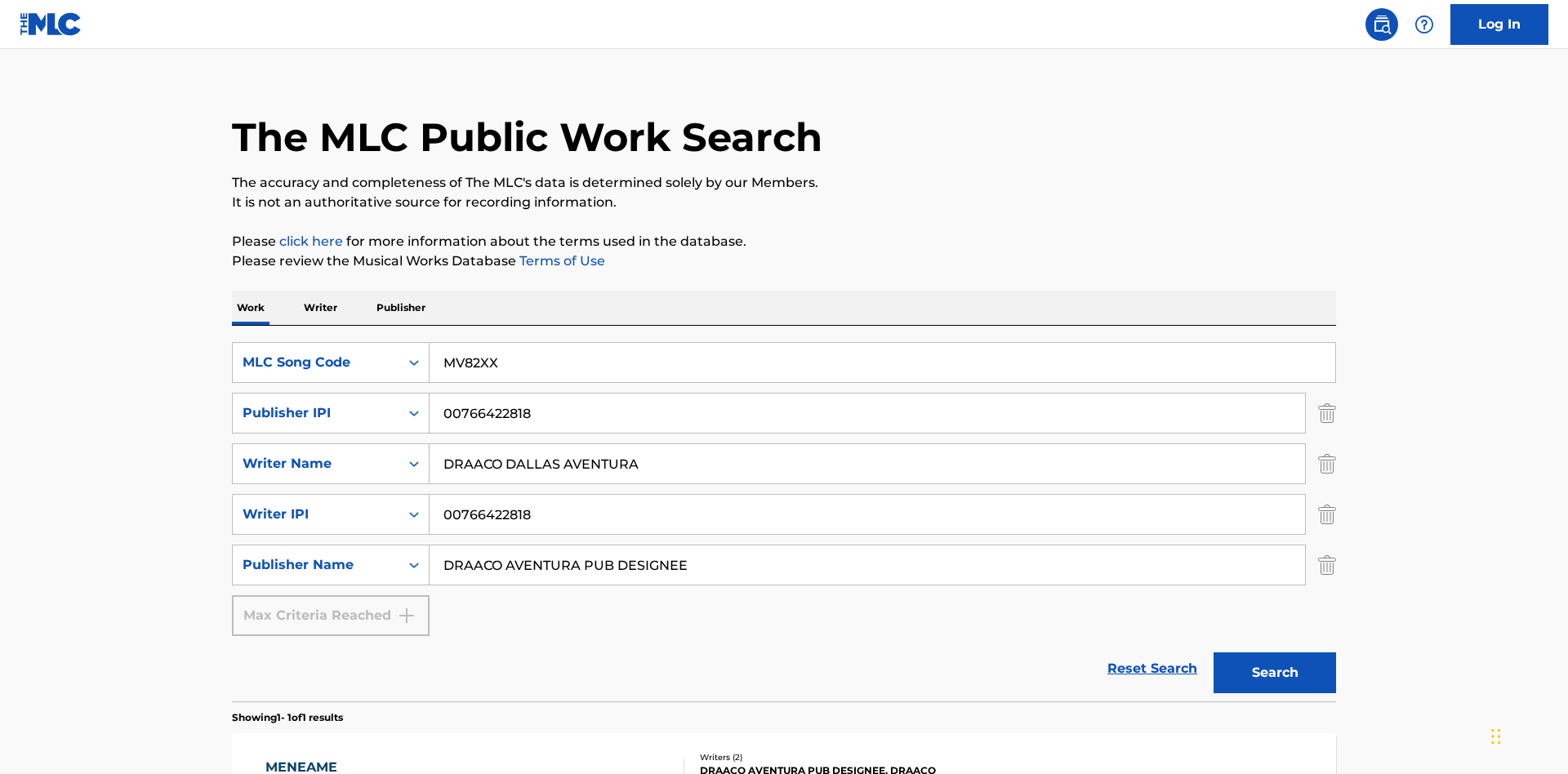
scroll to position [266, 0]
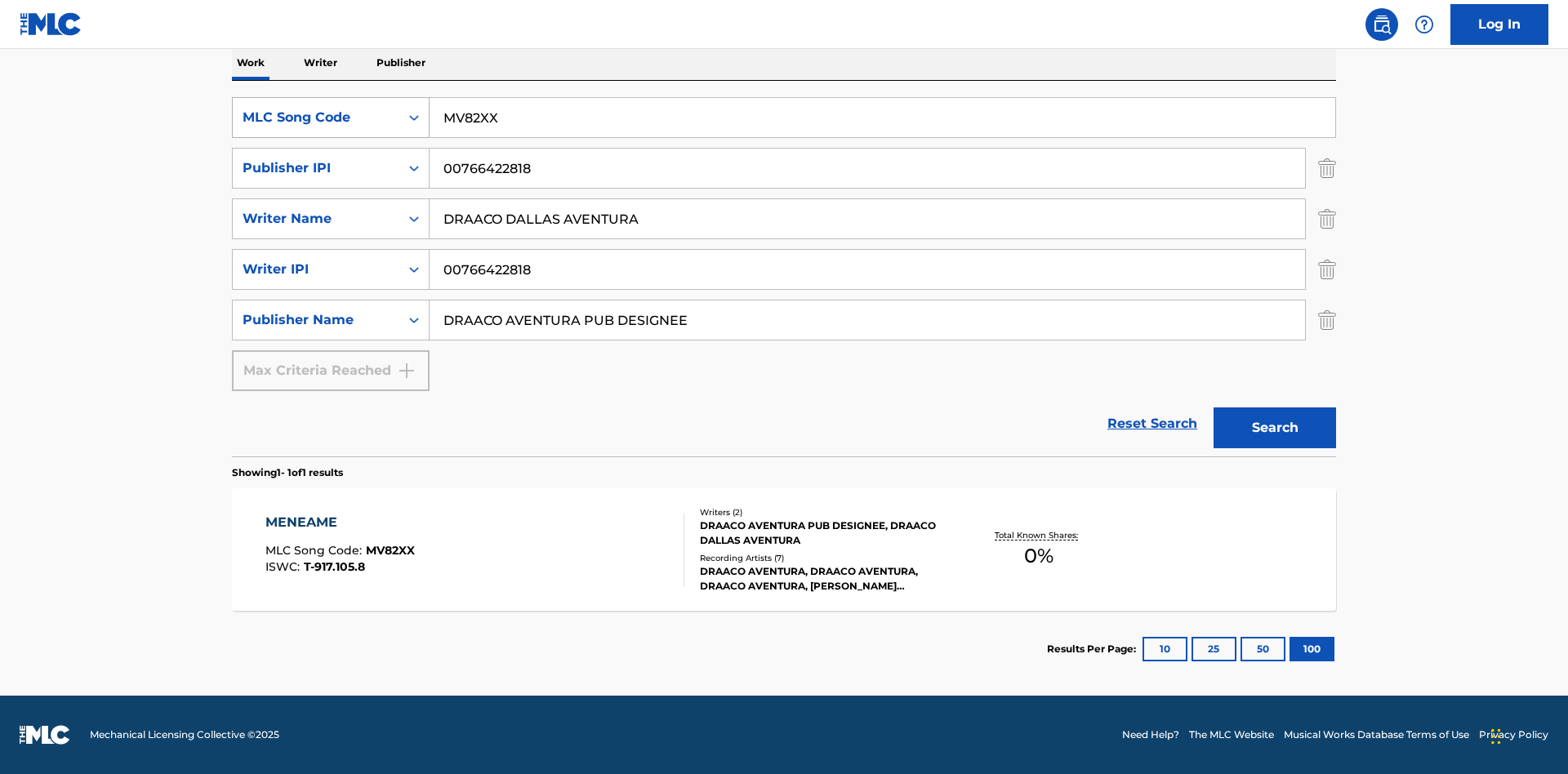
click at [316, 118] on div "MLC Song Code" at bounding box center [316, 117] width 147 height 20
click at [331, 158] on div "Work Title" at bounding box center [331, 157] width 196 height 41
click at [882, 118] on input "Search Form" at bounding box center [883, 118] width 905 height 40
type input "MENEAME"
click at [1275, 428] on button "Search" at bounding box center [1275, 427] width 123 height 41
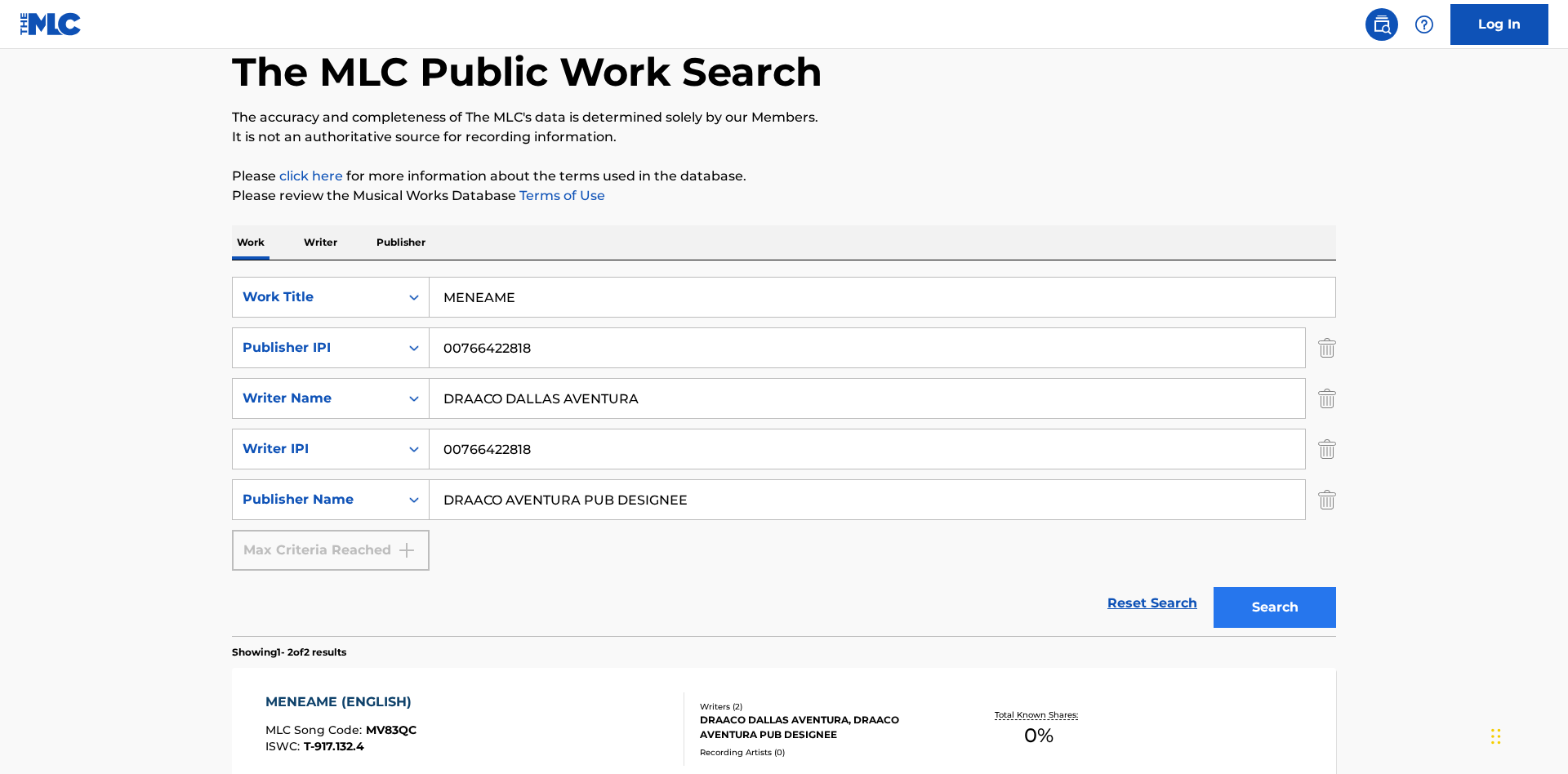
scroll to position [394, 0]
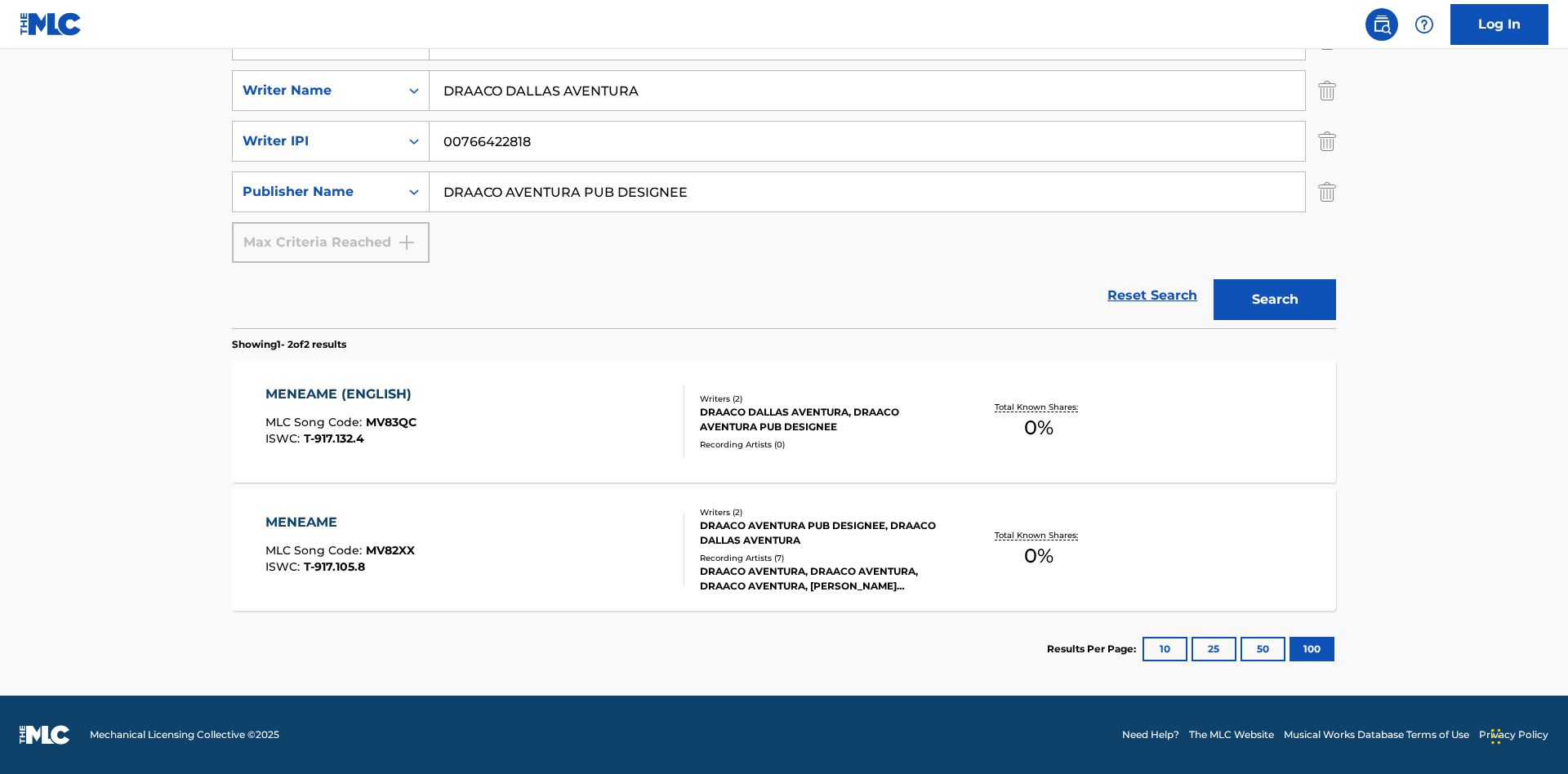
click at [338, 522] on div "MENEAME" at bounding box center [339, 522] width 149 height 20
